Goal: Task Accomplishment & Management: Manage account settings

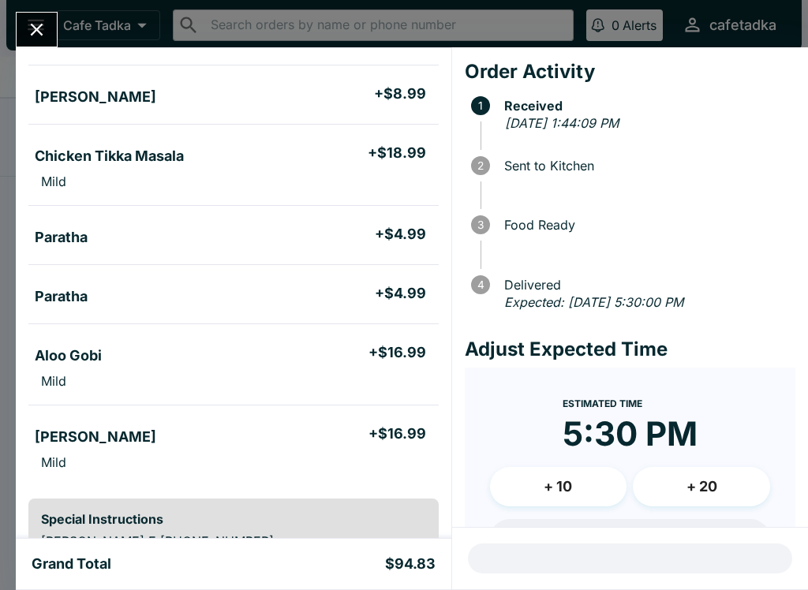
scroll to position [185, 0]
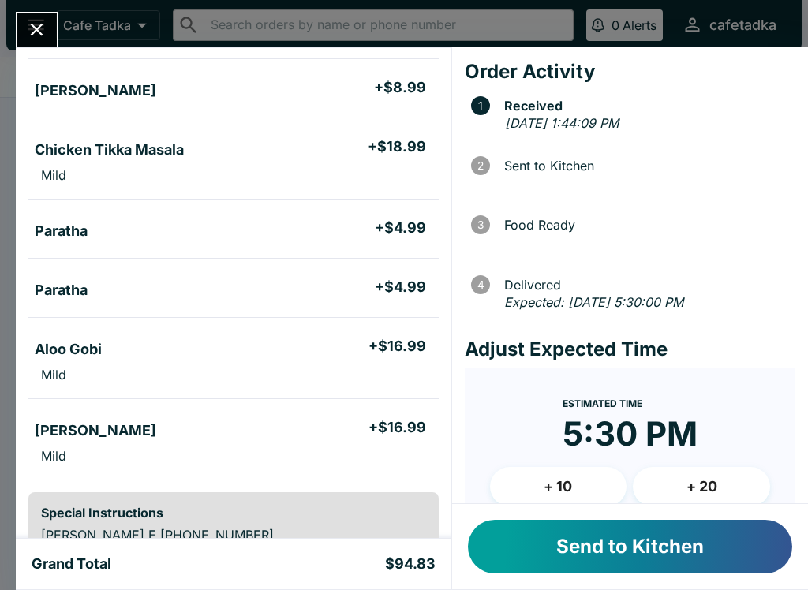
click at [687, 552] on button "Send to Kitchen" at bounding box center [630, 547] width 324 height 54
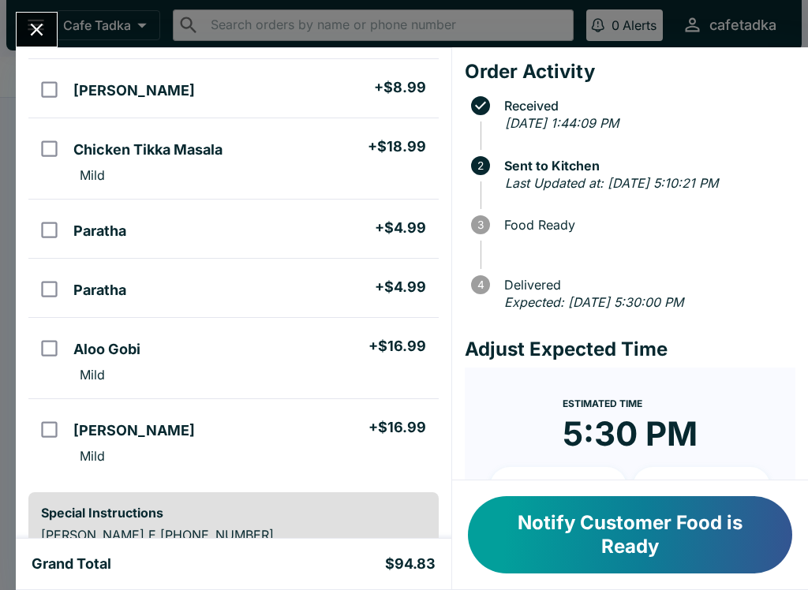
click at [41, 21] on icon "Close" at bounding box center [36, 29] width 21 height 21
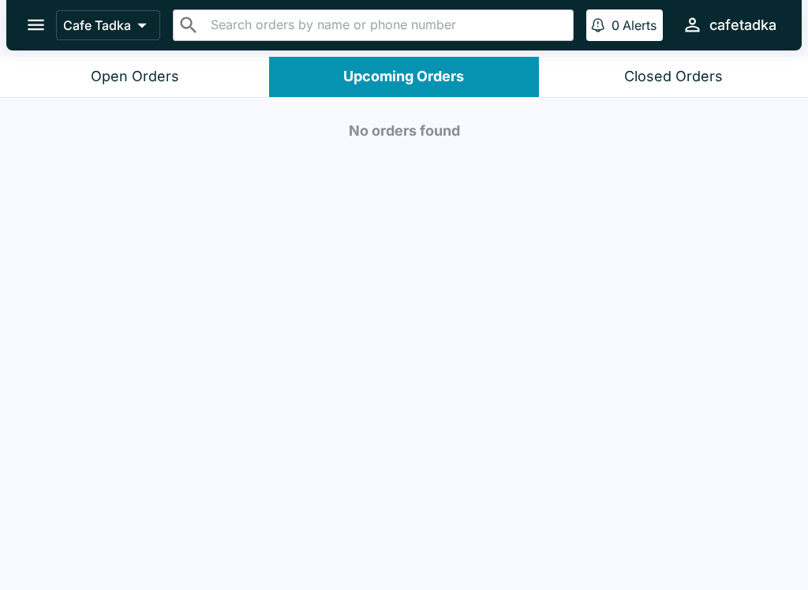
click at [358, 79] on div "Upcoming Orders" at bounding box center [403, 77] width 121 height 18
click at [443, 85] on button "Upcoming Orders" at bounding box center [403, 77] width 269 height 40
click at [110, 79] on div "Open Orders" at bounding box center [135, 77] width 88 height 18
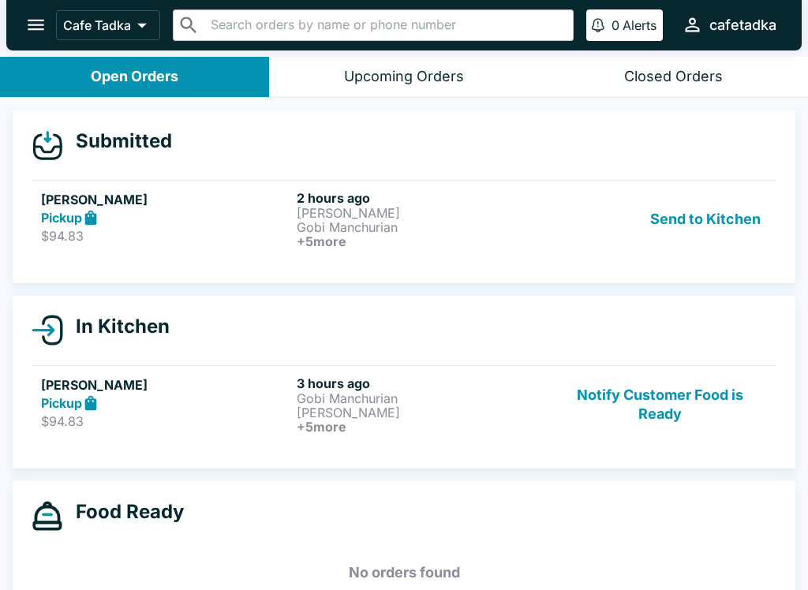
click at [412, 215] on p "[PERSON_NAME]" at bounding box center [421, 213] width 249 height 14
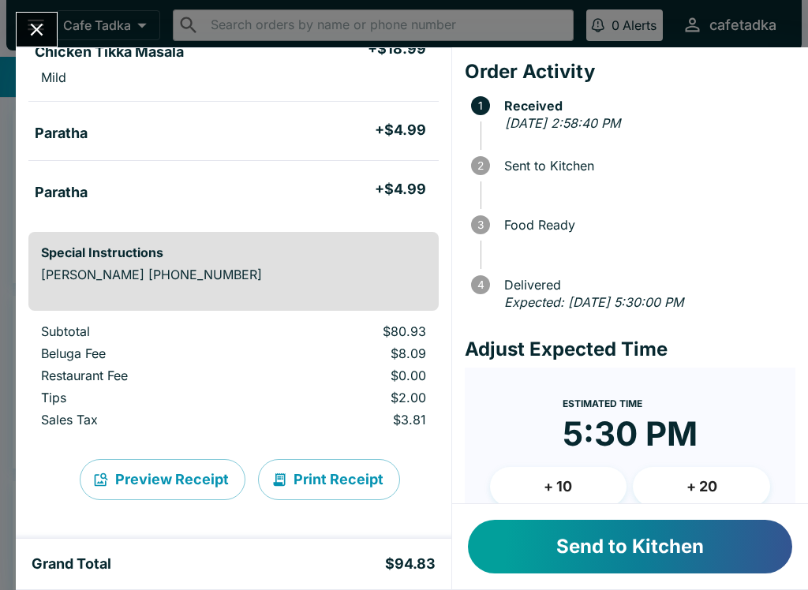
scroll to position [445, 0]
click at [680, 546] on button "Send to Kitchen" at bounding box center [630, 547] width 324 height 54
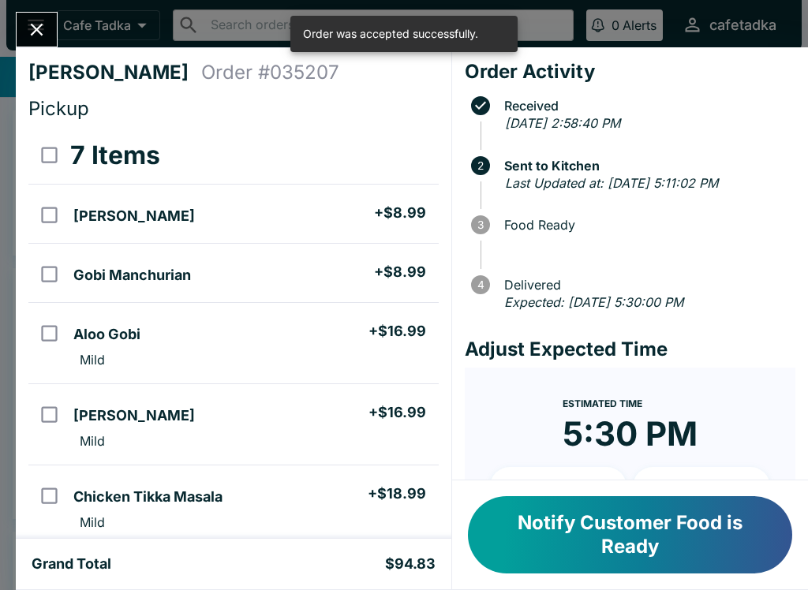
scroll to position [0, 0]
click at [39, 28] on icon "Close" at bounding box center [37, 30] width 13 height 13
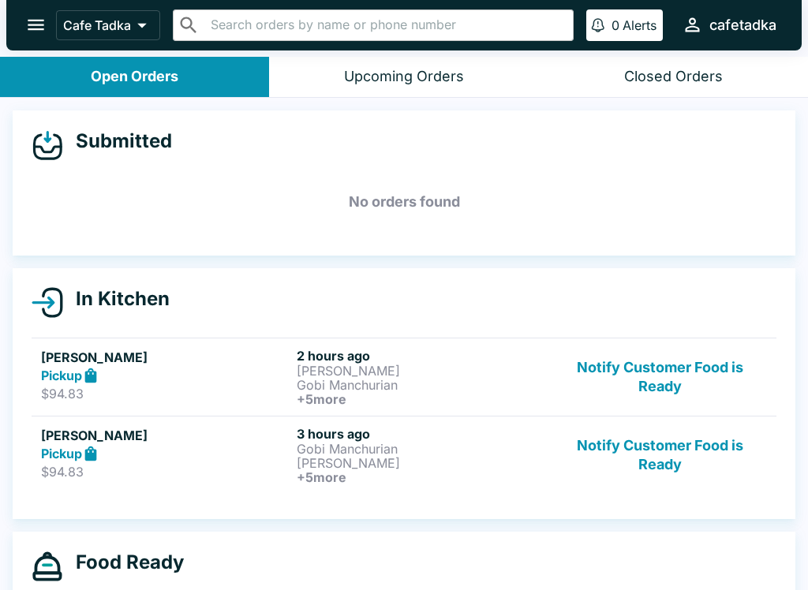
click at [365, 373] on p "[PERSON_NAME]" at bounding box center [421, 371] width 249 height 14
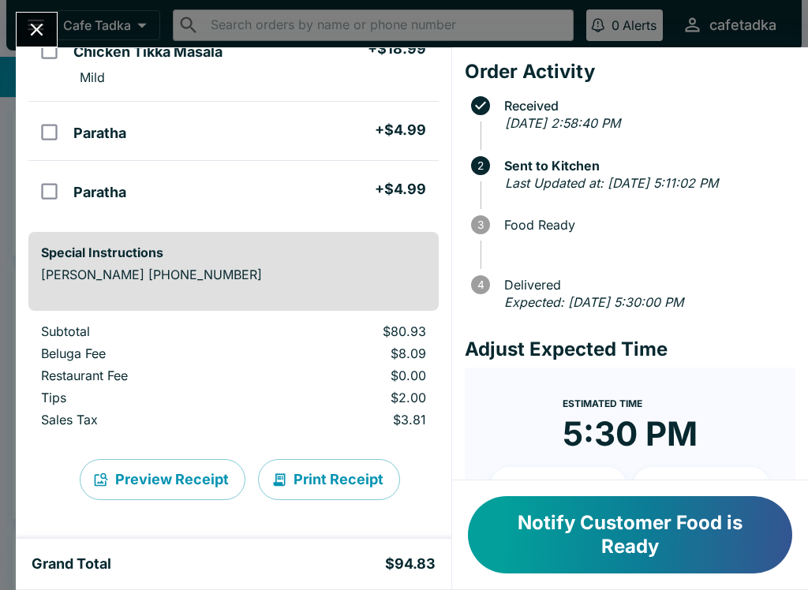
scroll to position [445, 0]
click at [32, 20] on icon "Close" at bounding box center [36, 29] width 21 height 21
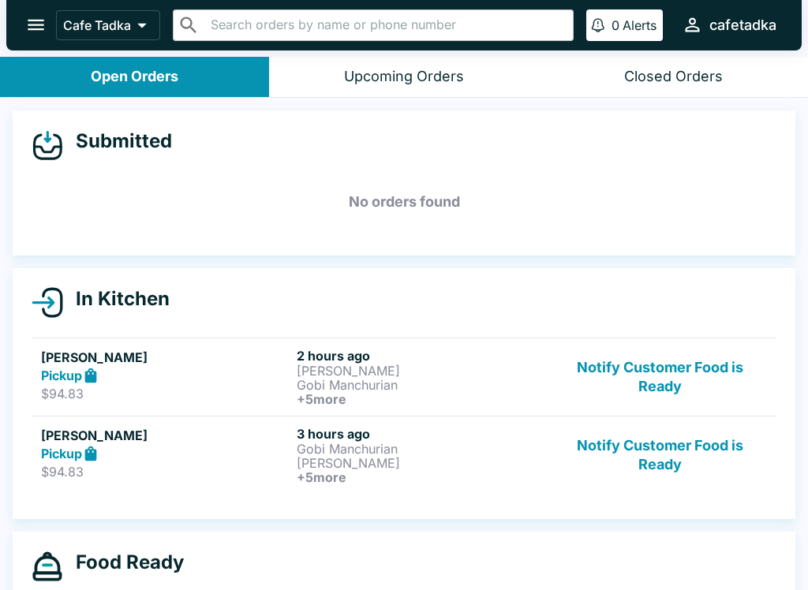
click at [204, 474] on p "$94.83" at bounding box center [165, 472] width 249 height 16
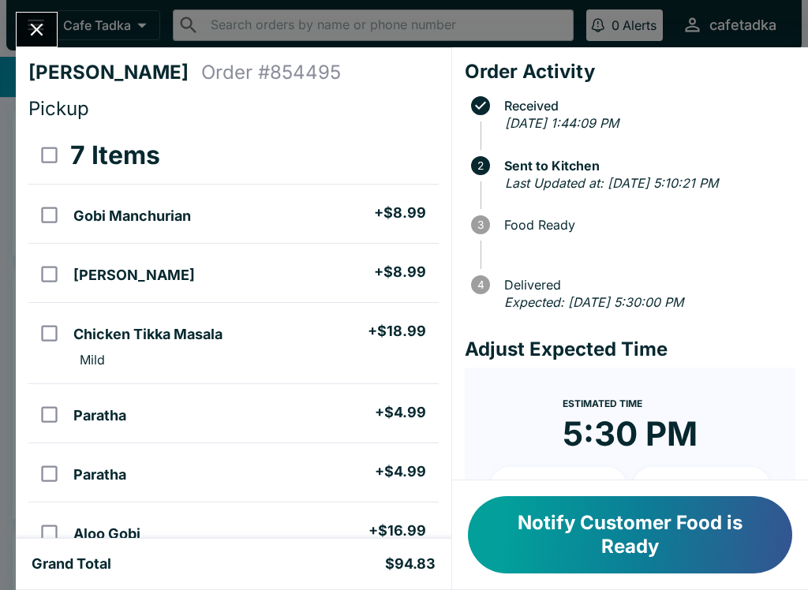
click at [39, 31] on icon "Close" at bounding box center [36, 29] width 21 height 21
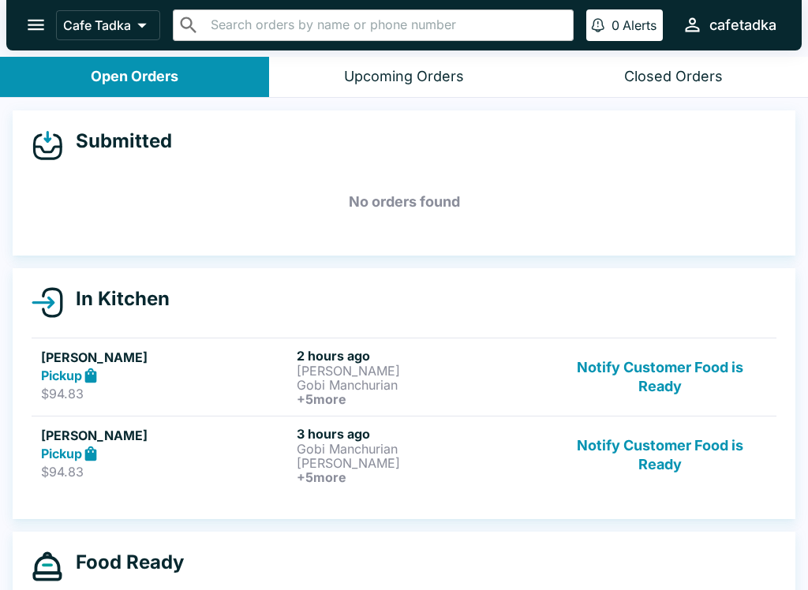
click at [336, 468] on p "[PERSON_NAME]" at bounding box center [421, 463] width 249 height 14
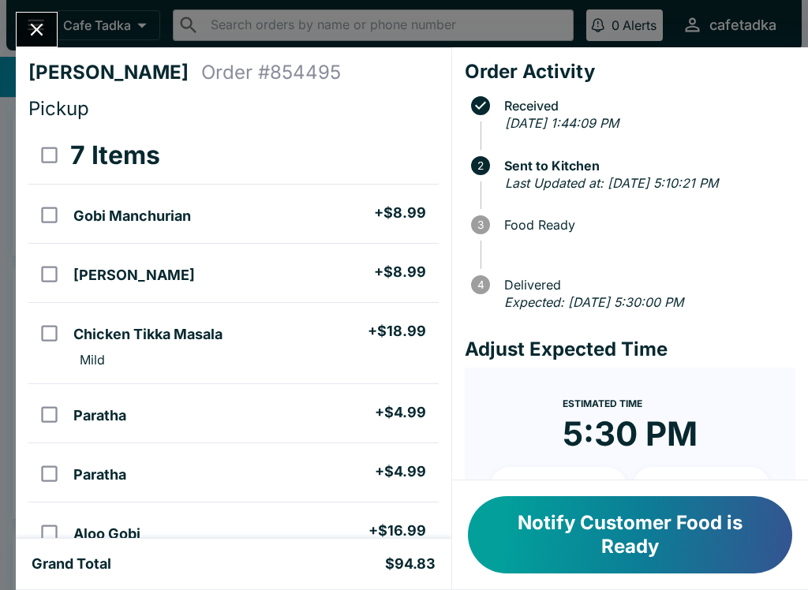
click at [576, 523] on button "Notify Customer Food is Ready" at bounding box center [630, 534] width 324 height 77
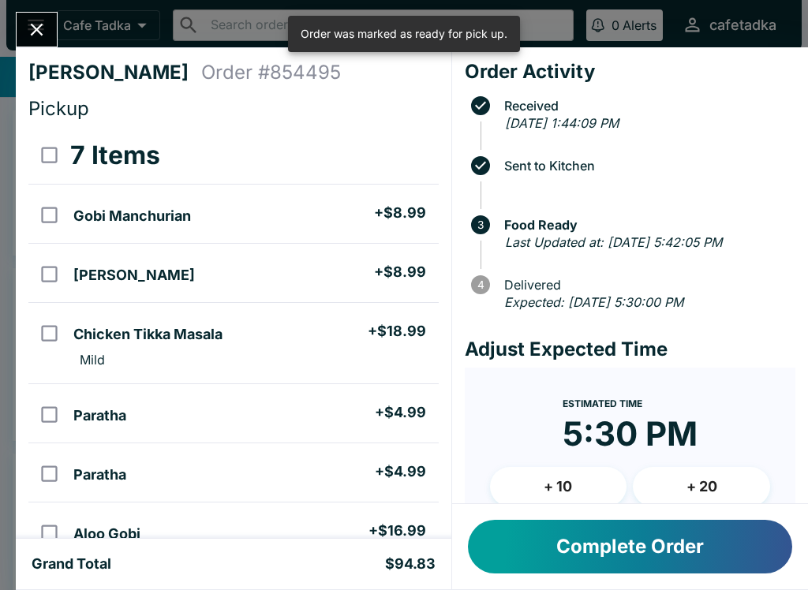
click at [43, 36] on icon "Close" at bounding box center [36, 29] width 21 height 21
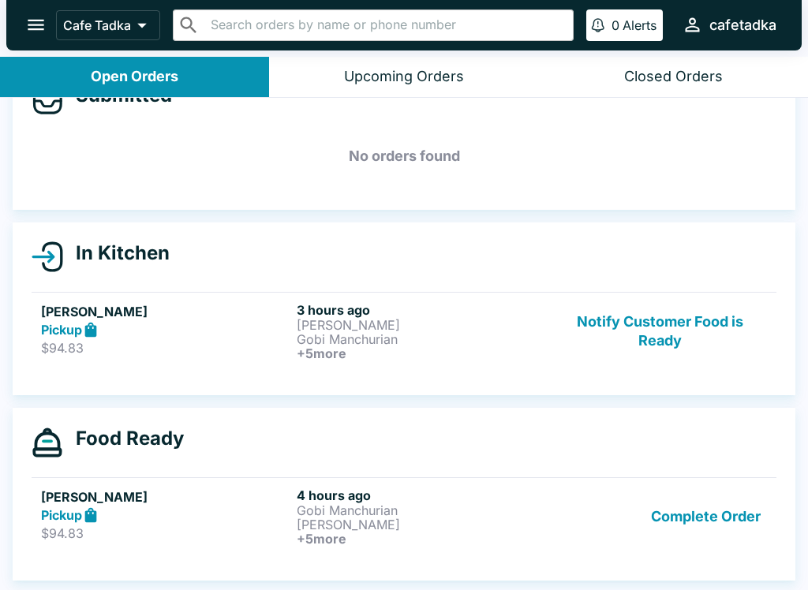
scroll to position [46, 0]
click at [262, 537] on p "$94.83" at bounding box center [165, 534] width 249 height 16
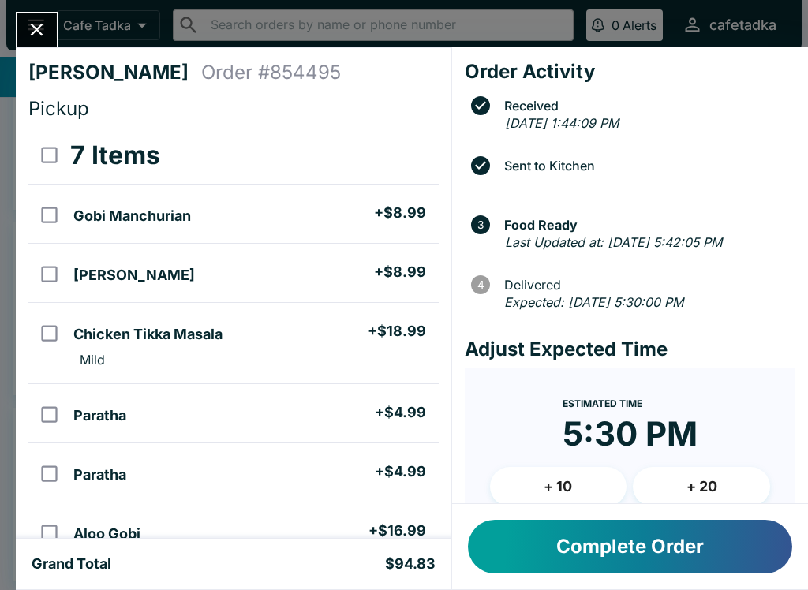
click at [53, 37] on button "Close" at bounding box center [37, 30] width 40 height 34
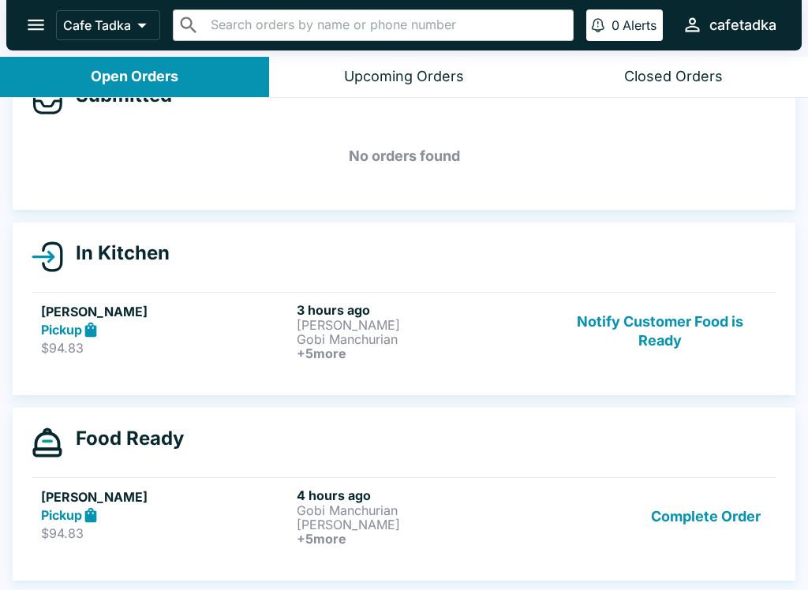
scroll to position [2, 0]
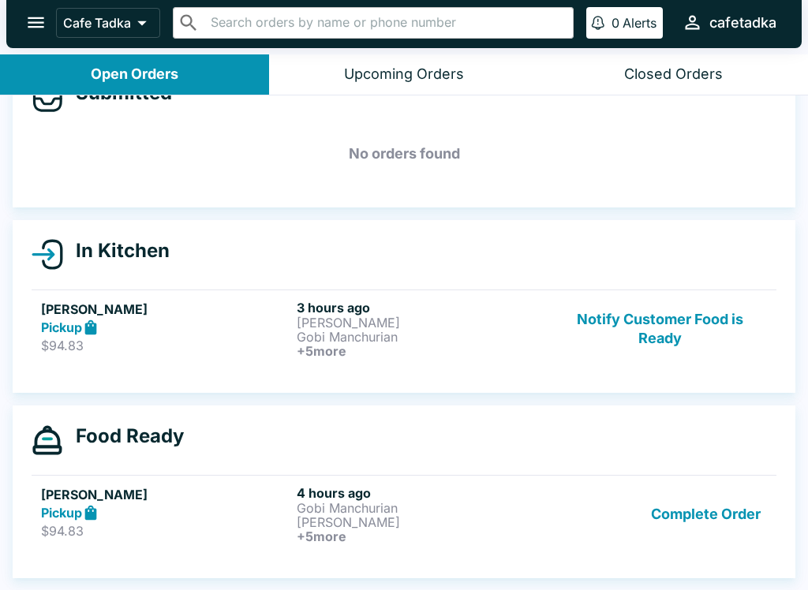
click at [356, 507] on p "Gobi Manchurian" at bounding box center [421, 508] width 249 height 14
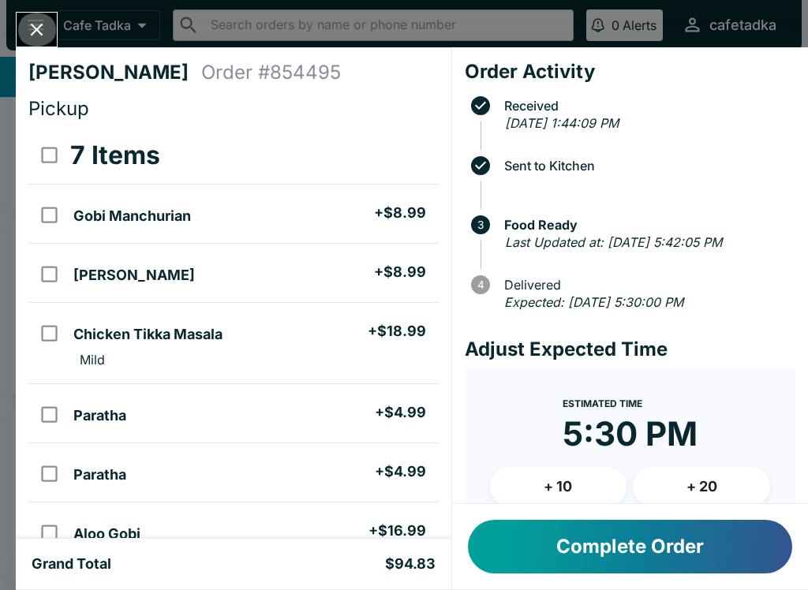
click at [32, 28] on icon "Close" at bounding box center [36, 29] width 21 height 21
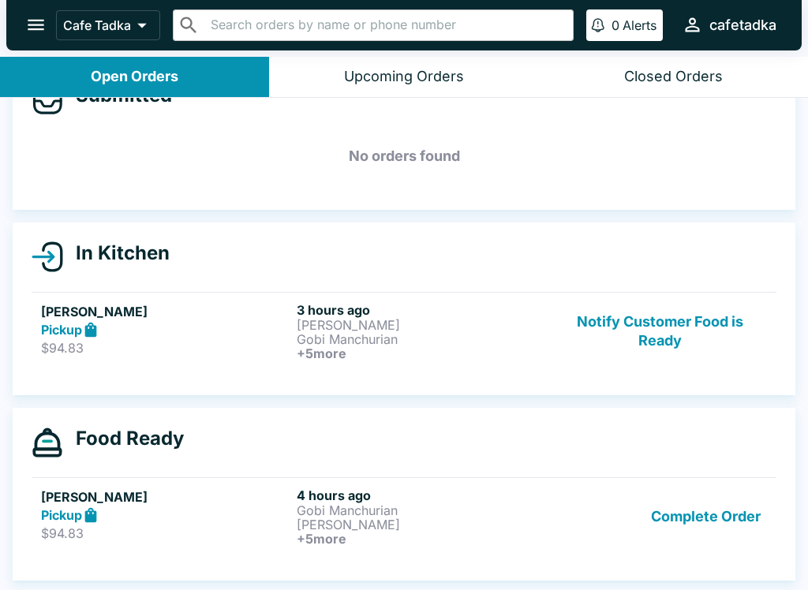
scroll to position [2, 0]
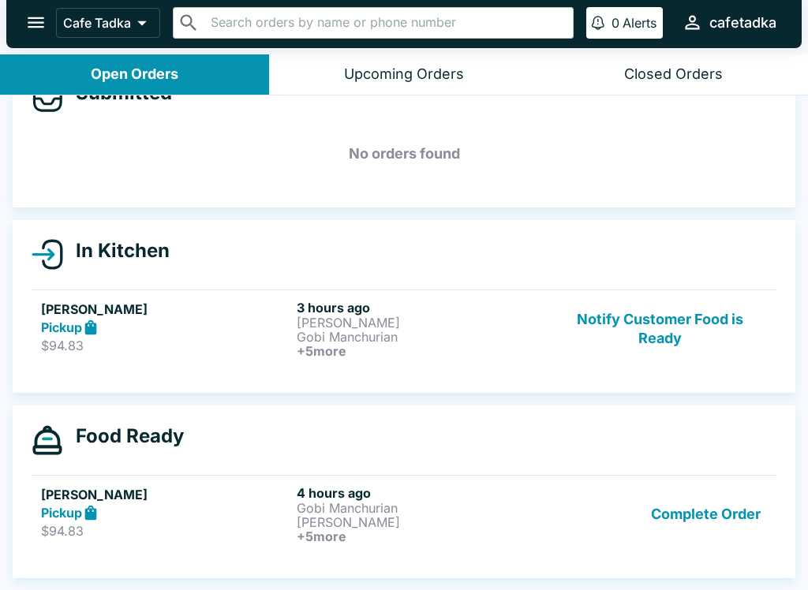
click at [331, 518] on p "[PERSON_NAME]" at bounding box center [421, 522] width 249 height 14
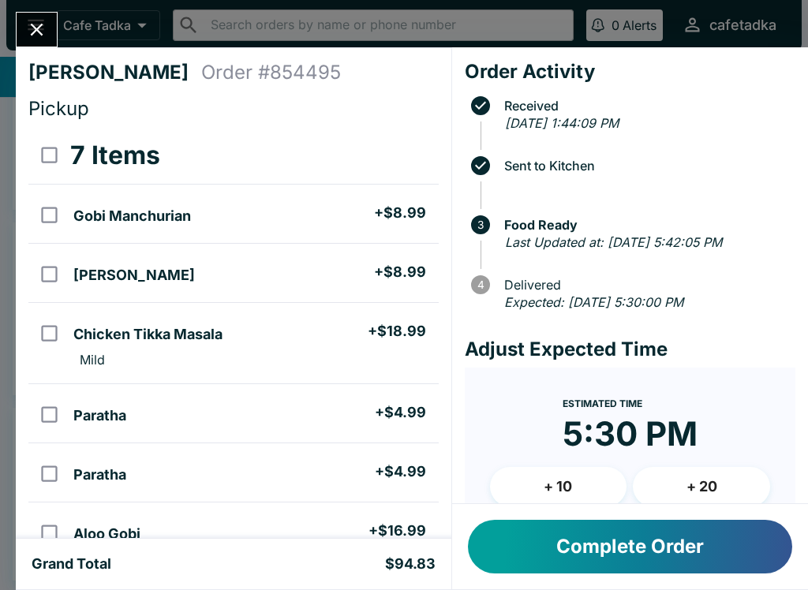
click at [39, 21] on icon "Close" at bounding box center [36, 29] width 21 height 21
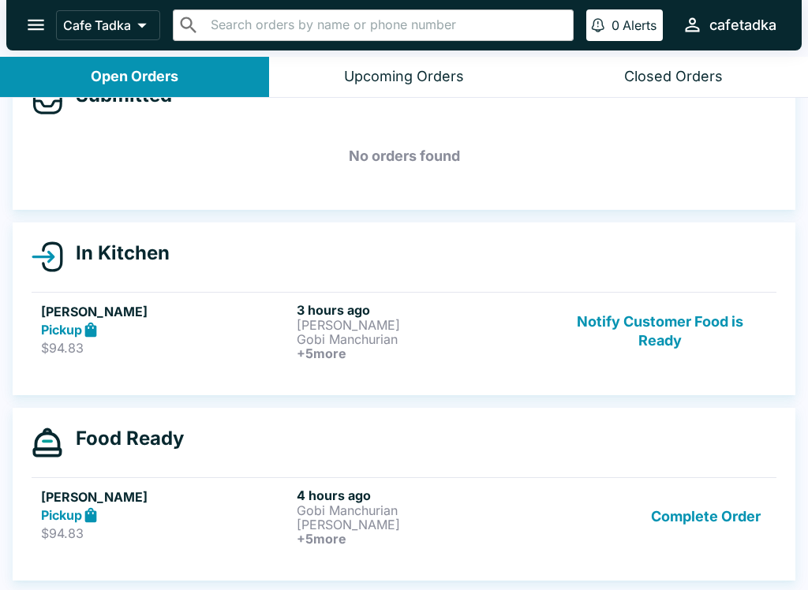
click at [169, 316] on h5 "[PERSON_NAME]" at bounding box center [165, 311] width 249 height 19
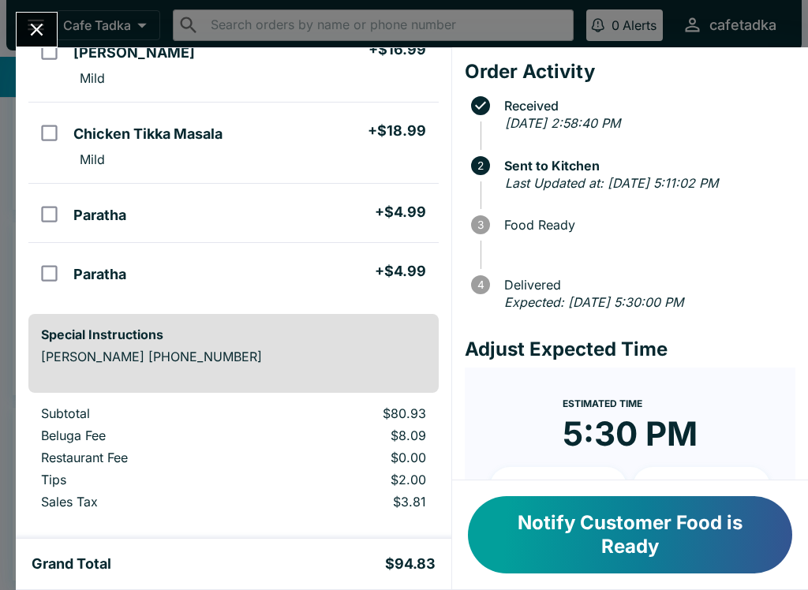
scroll to position [436, 0]
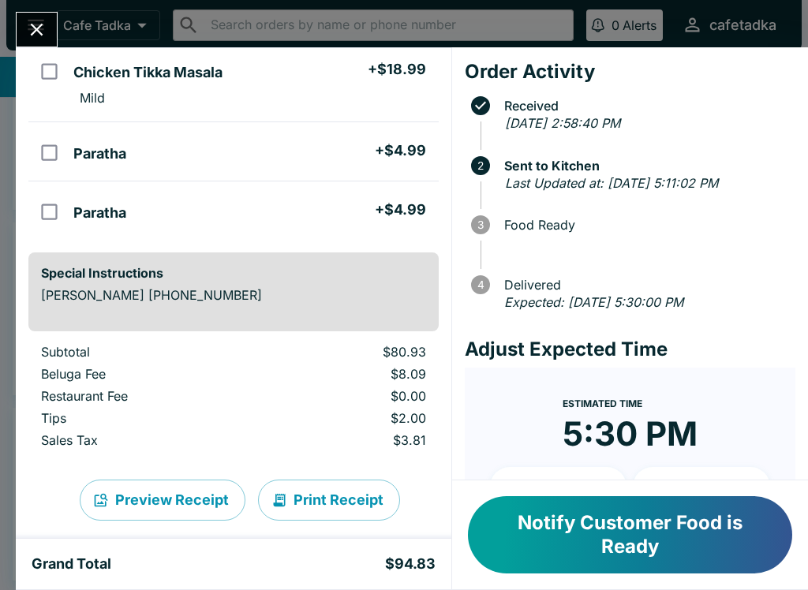
click at [35, 30] on icon "Close" at bounding box center [36, 29] width 21 height 21
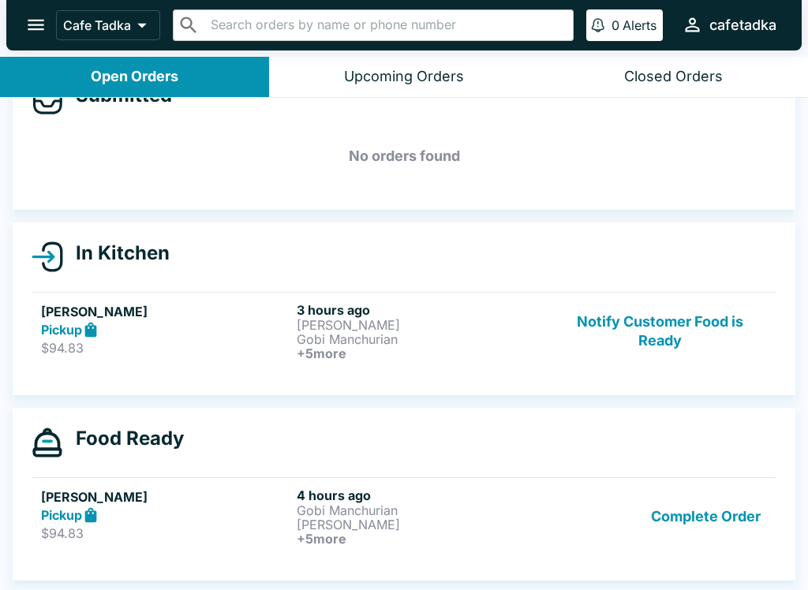
click at [351, 528] on p "[PERSON_NAME]" at bounding box center [421, 525] width 249 height 14
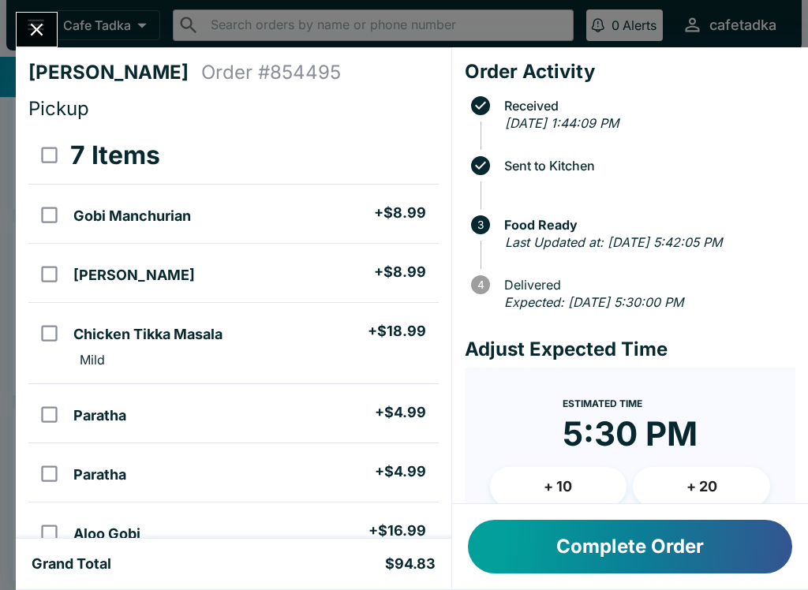
click at [636, 537] on button "Complete Order" at bounding box center [630, 547] width 324 height 54
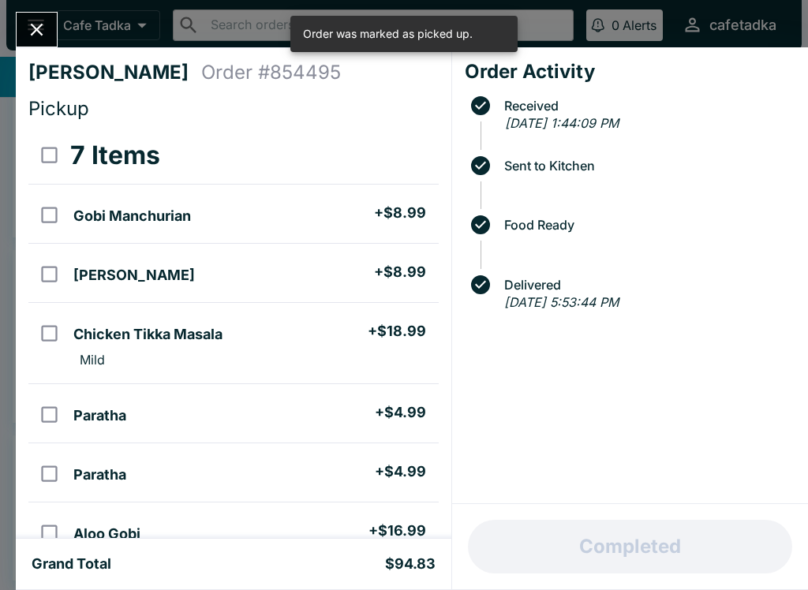
click at [34, 24] on icon "Close" at bounding box center [36, 29] width 21 height 21
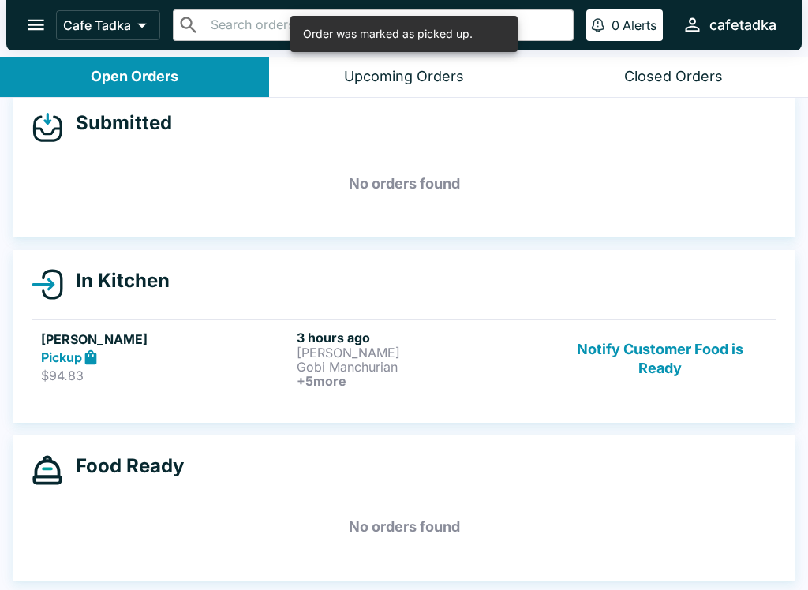
click at [350, 356] on p "[PERSON_NAME]" at bounding box center [421, 353] width 249 height 14
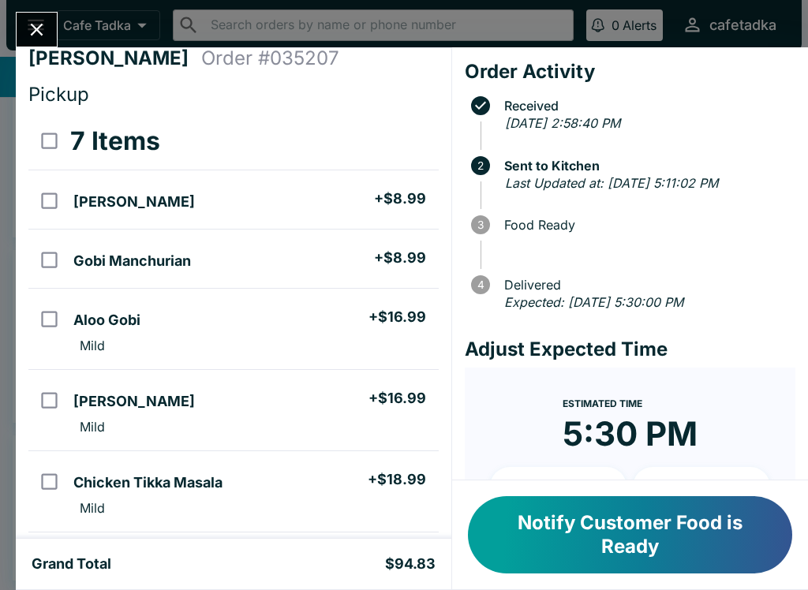
scroll to position [14, 0]
click at [32, 36] on icon "Close" at bounding box center [36, 29] width 21 height 21
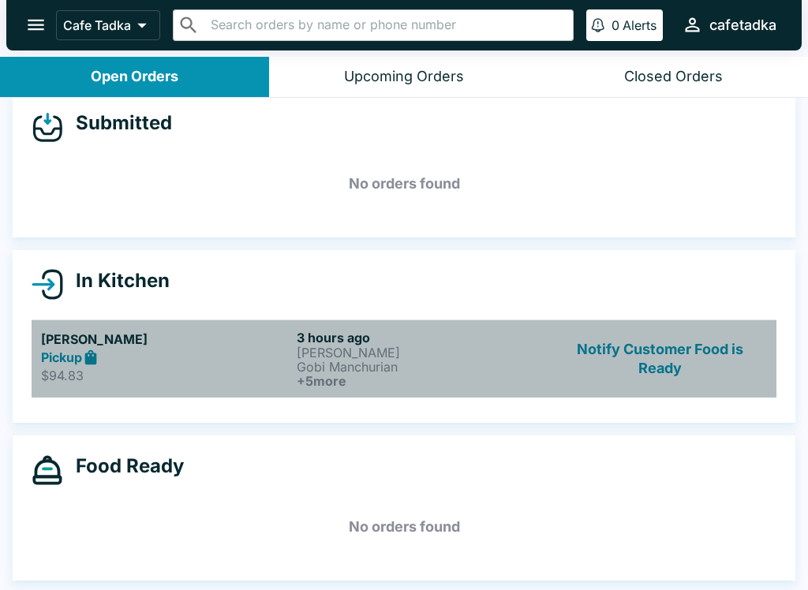
click at [492, 358] on p "[PERSON_NAME]" at bounding box center [421, 353] width 249 height 14
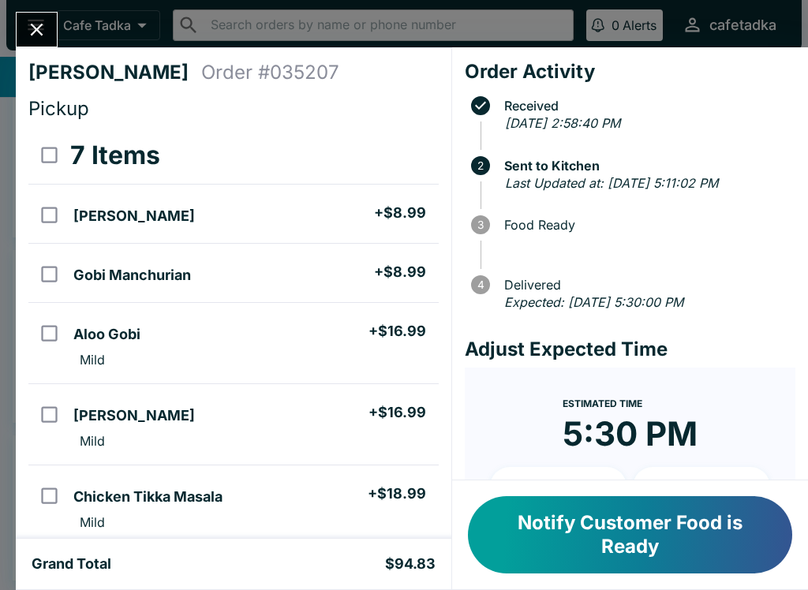
click at [36, 28] on icon "Close" at bounding box center [37, 30] width 13 height 13
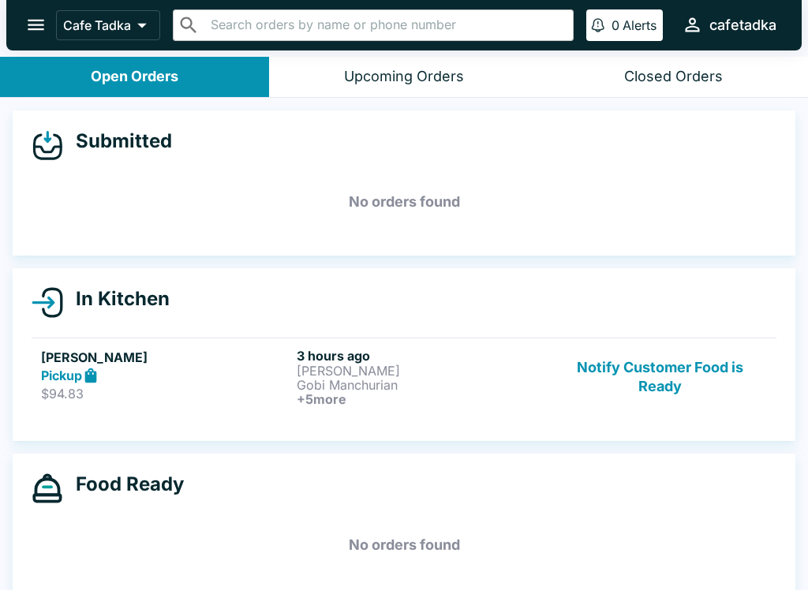
click at [444, 20] on input "text" at bounding box center [386, 25] width 361 height 22
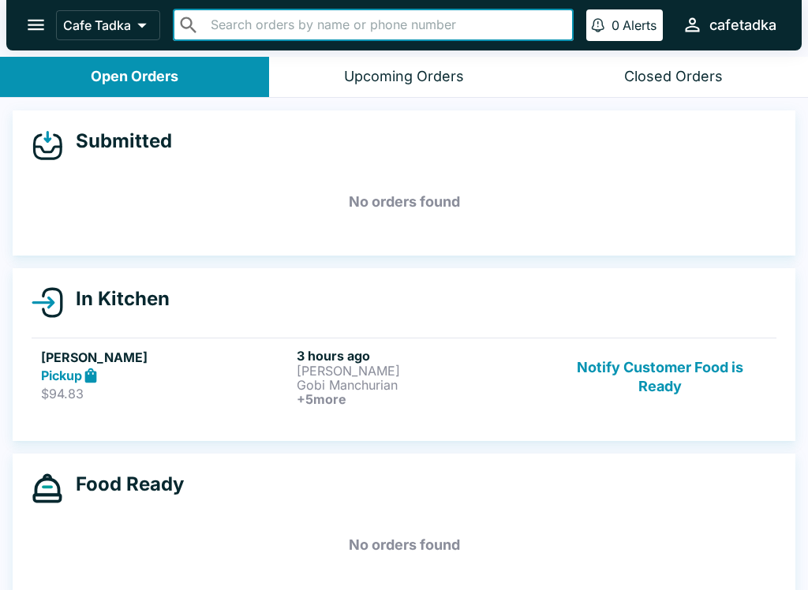
click at [758, 192] on h5 "No orders found" at bounding box center [404, 202] width 745 height 57
